Goal: Information Seeking & Learning: Find specific fact

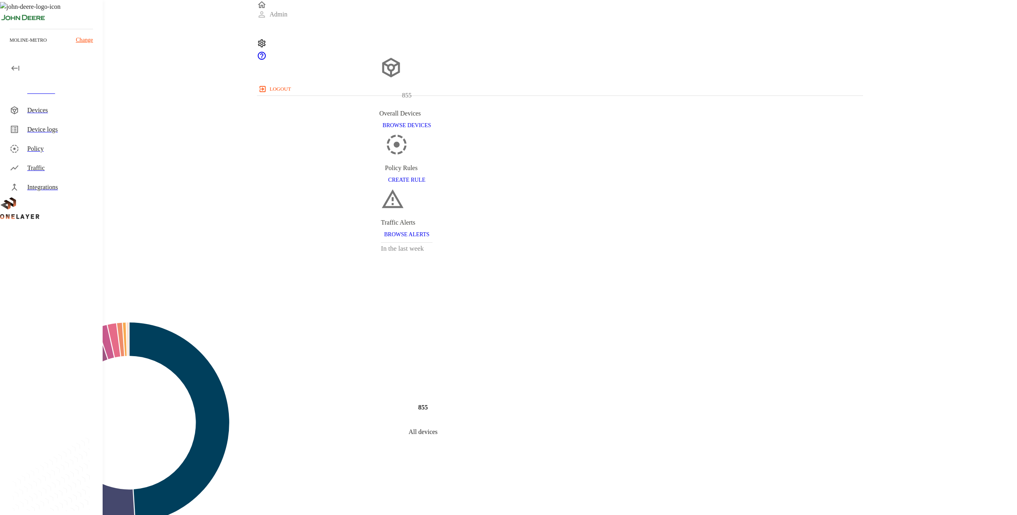
click at [69, 113] on div "Devices" at bounding box center [61, 110] width 69 height 10
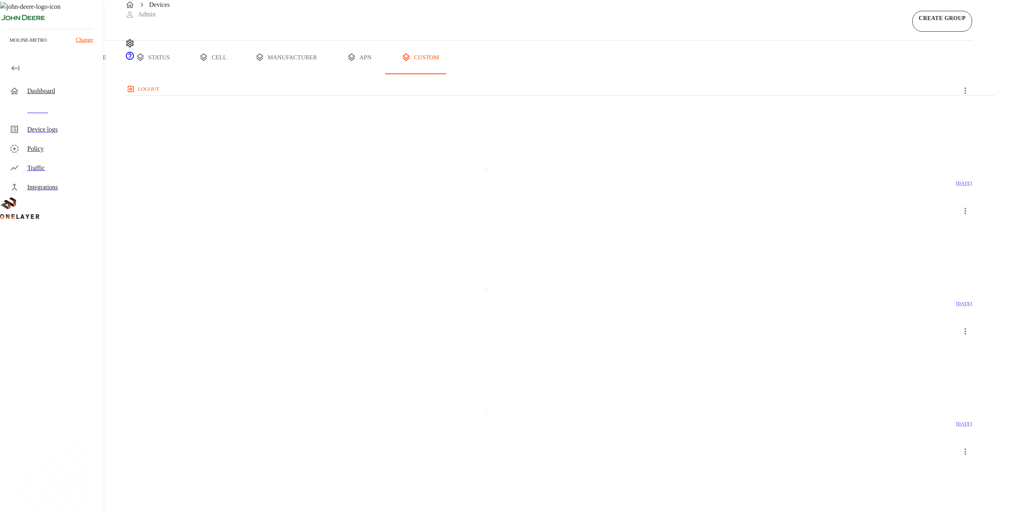
click at [123, 74] on button "type" at bounding box center [93, 57] width 60 height 34
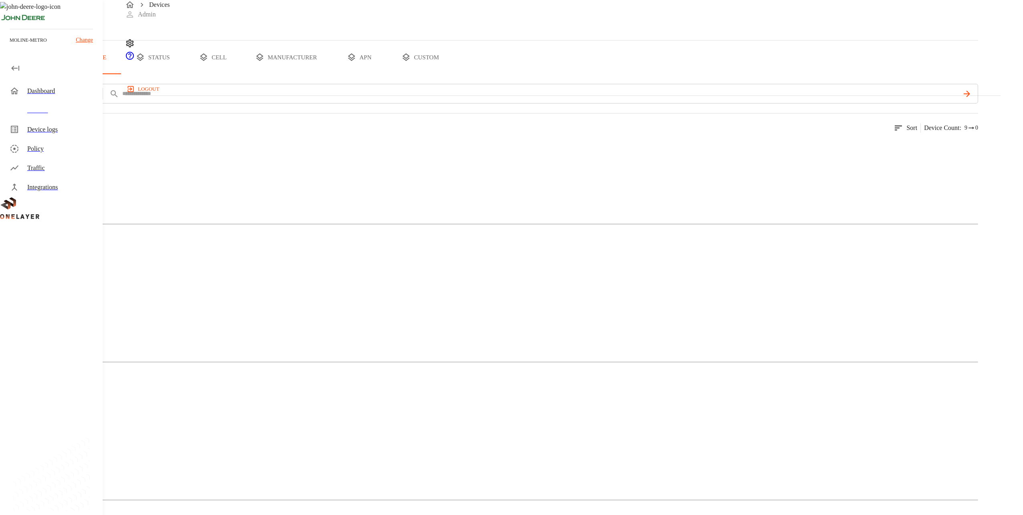
click at [63, 74] on button "all devices" at bounding box center [31, 57] width 63 height 34
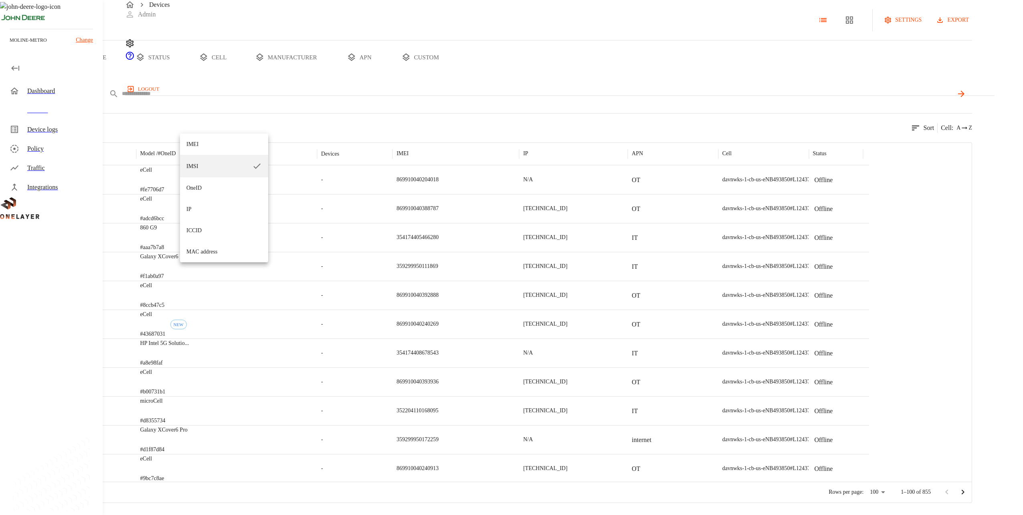
click at [197, 123] on body "Devices Admin logout moline-metro Change Dashboard Devices Device logs Policy T…" at bounding box center [511, 251] width 1023 height 503
drag, startPoint x: 208, startPoint y: 143, endPoint x: 212, endPoint y: 142, distance: 4.1
click at [207, 143] on li "IMEI" at bounding box center [224, 143] width 88 height 21
type input "****"
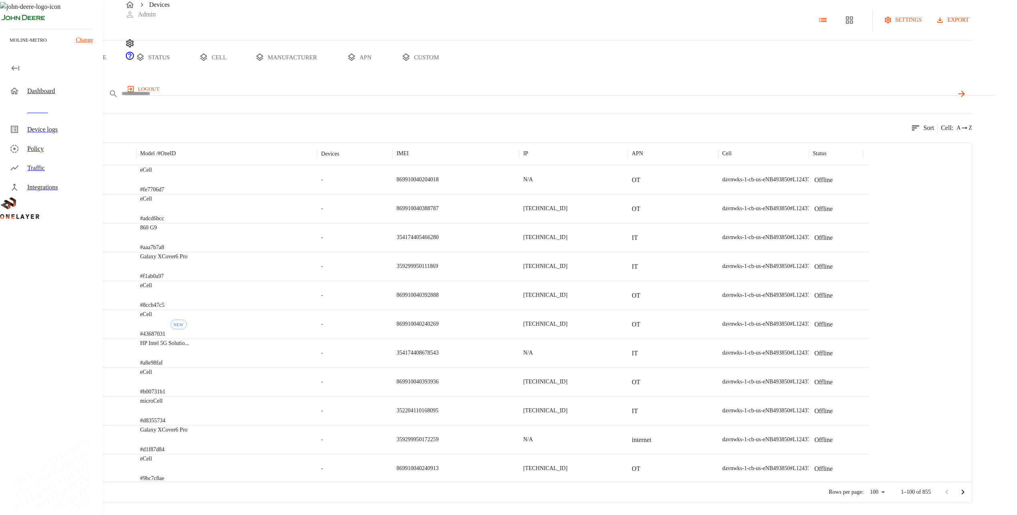
click at [253, 99] on input "text" at bounding box center [537, 94] width 832 height 12
paste input "**********"
type input "**********"
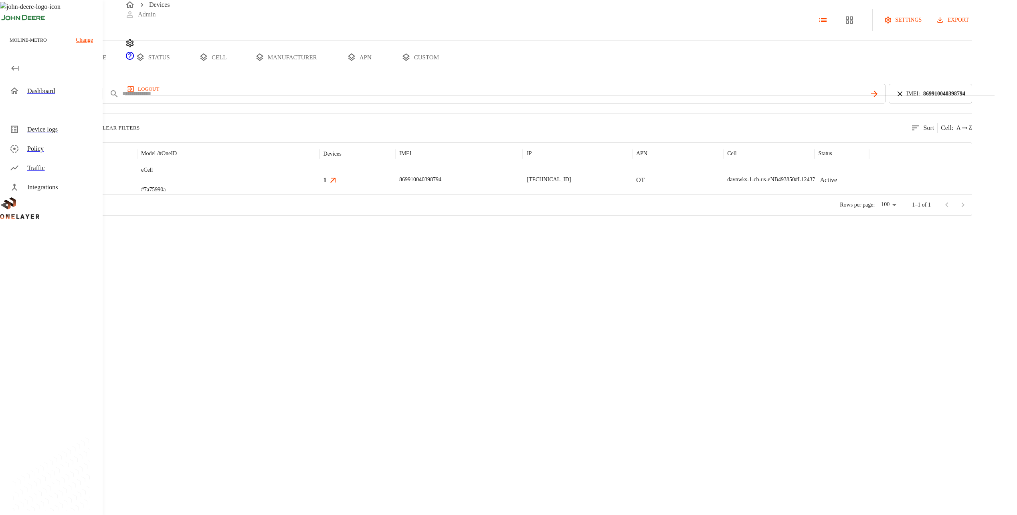
click at [319, 194] on div "eCell #7a75990a" at bounding box center [228, 179] width 182 height 29
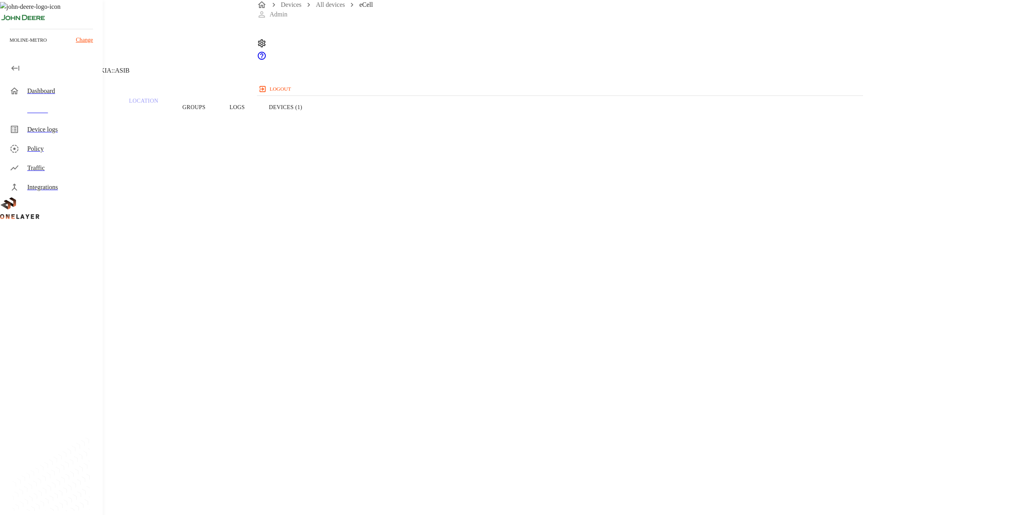
click at [314, 118] on button "Devices (1)" at bounding box center [285, 107] width 57 height 51
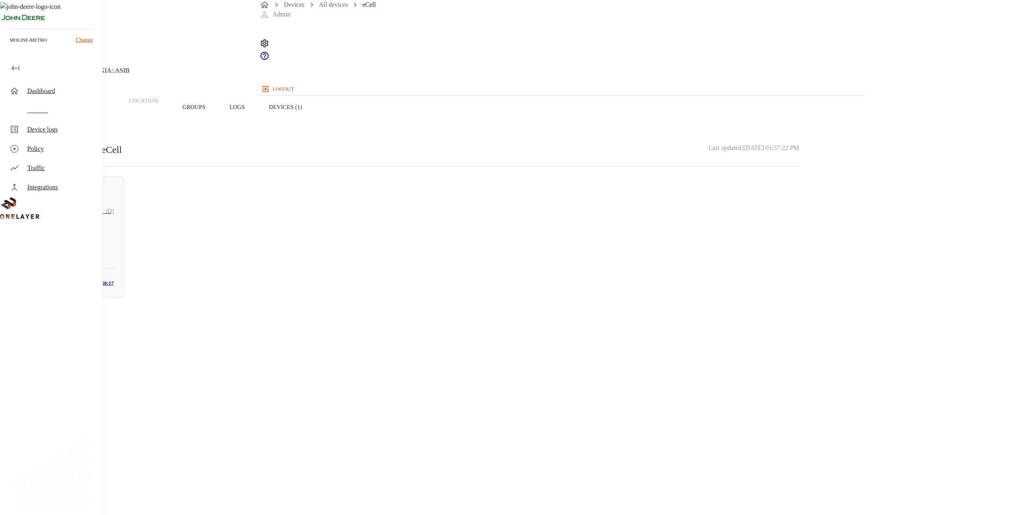
click at [114, 244] on h5 "N/A" at bounding box center [71, 239] width 85 height 13
drag, startPoint x: 577, startPoint y: 149, endPoint x: 568, endPoint y: 145, distance: 9.4
click at [568, 263] on section "LAN interface: N/A IP address: [TECHNICAL_ID] MAC address: [MAC_ADDRESS] Cell: …" at bounding box center [409, 331] width 780 height 137
click at [282, 73] on header "N/A Keyence Corporation [TECHNICAL_ID] #[PHONE_NUMBER] Cell #L1243710840::NOKIA…" at bounding box center [409, 41] width 818 height 82
click at [10, 46] on icon at bounding box center [5, 41] width 10 height 10
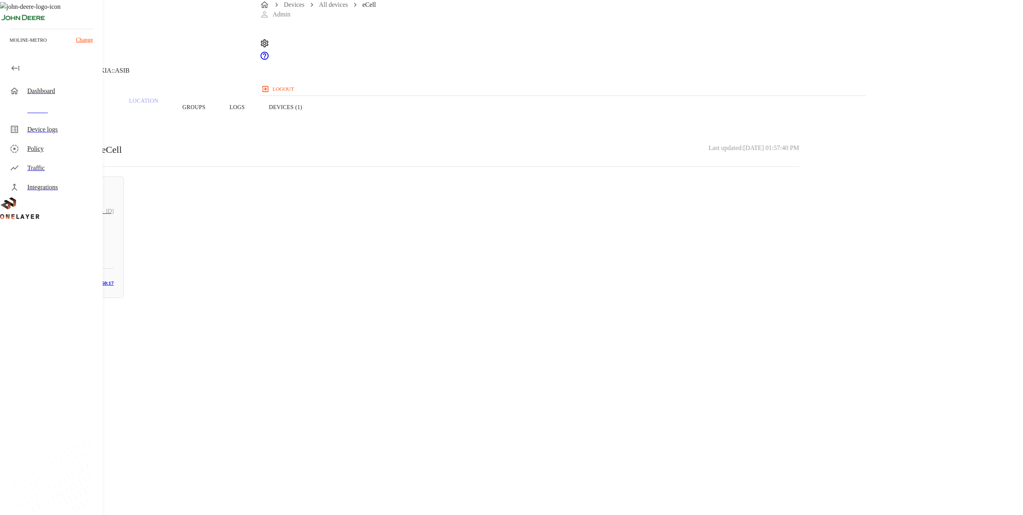
click at [218, 123] on button "Groups" at bounding box center [193, 107] width 47 height 51
